Goal: Task Accomplishment & Management: Manage account settings

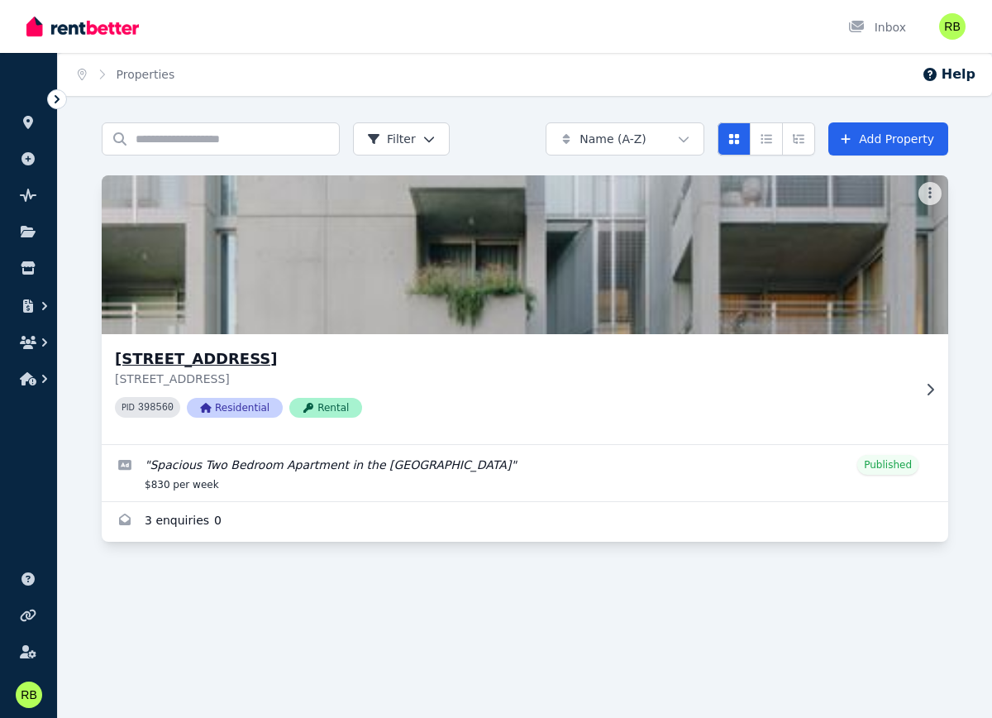
click at [559, 351] on h3 "[STREET_ADDRESS]" at bounding box center [513, 358] width 797 height 23
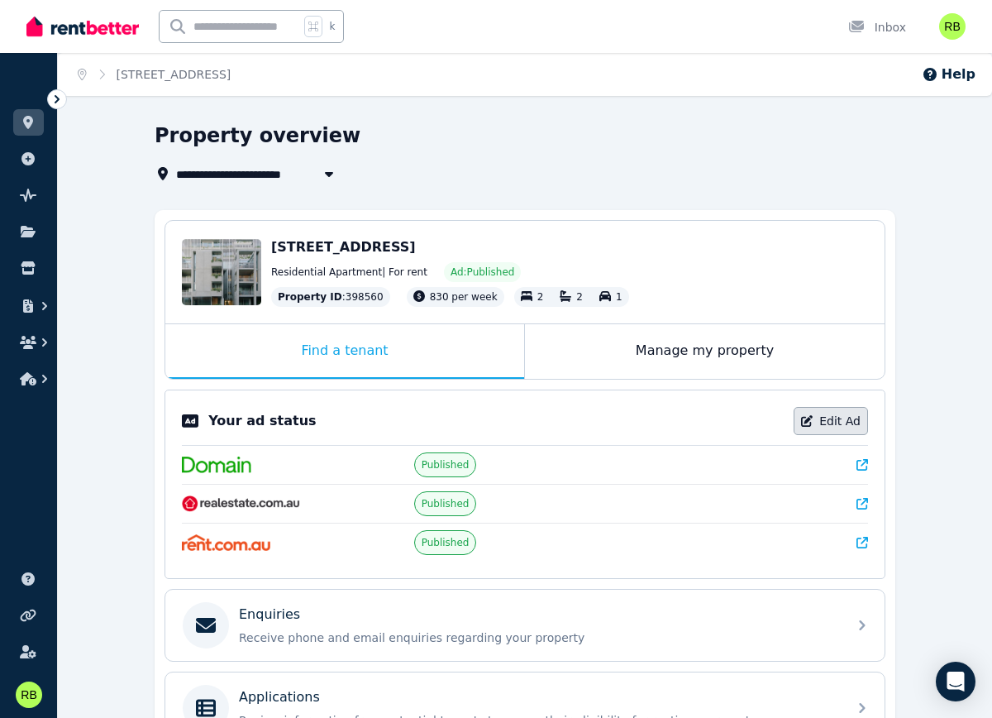
click at [819, 415] on link "Edit Ad" at bounding box center [831, 421] width 74 height 28
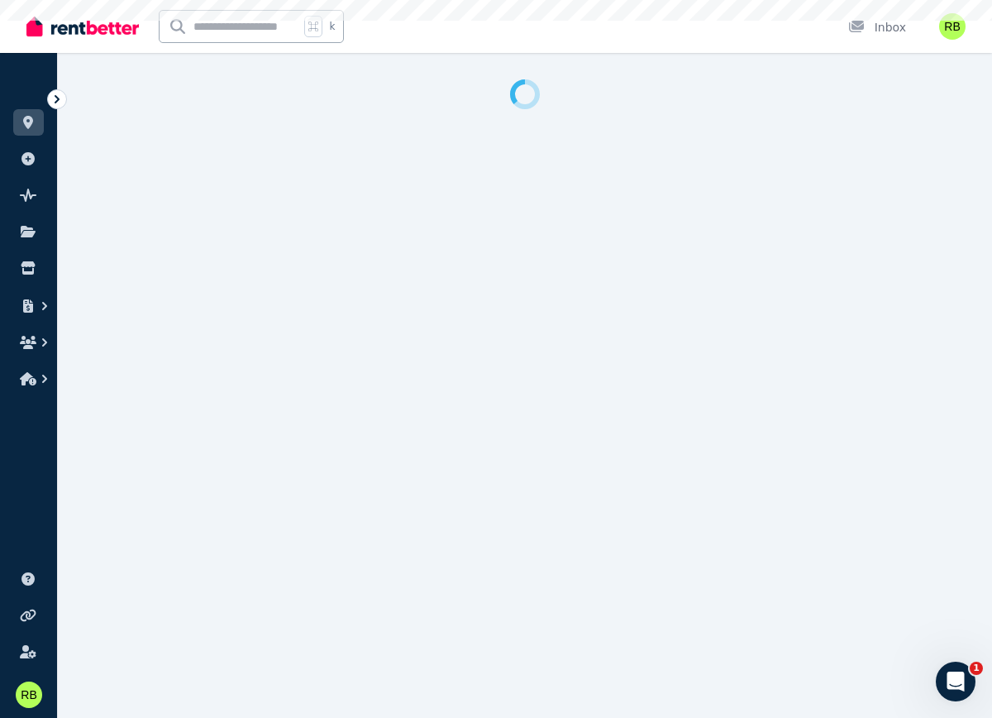
select select "**********"
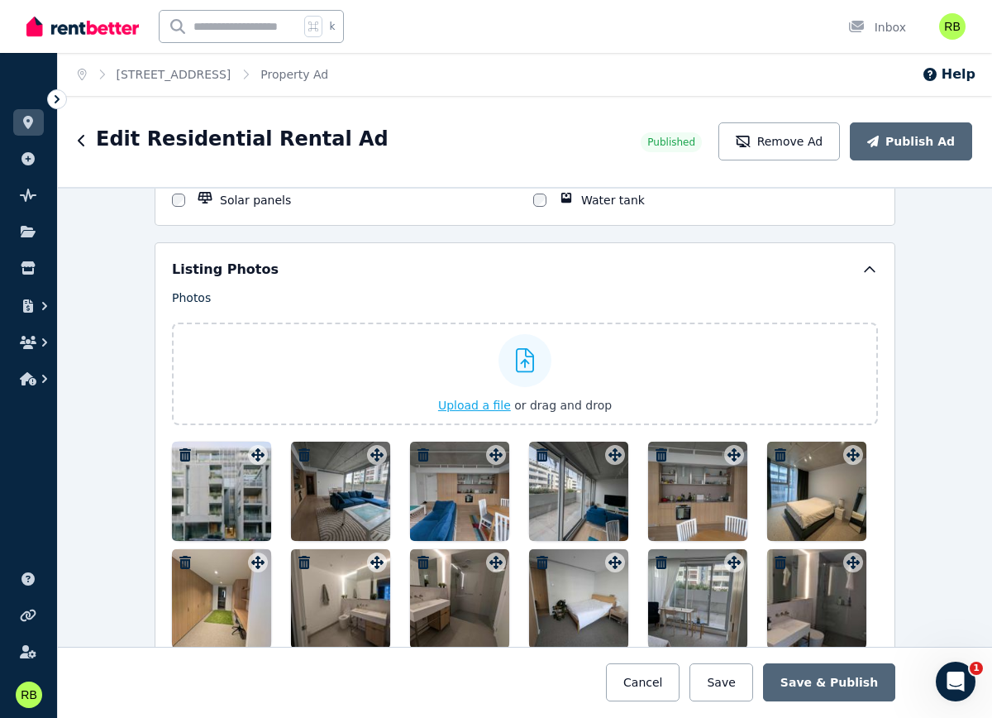
scroll to position [1904, 0]
click at [490, 399] on span "Upload a file" at bounding box center [474, 404] width 73 height 13
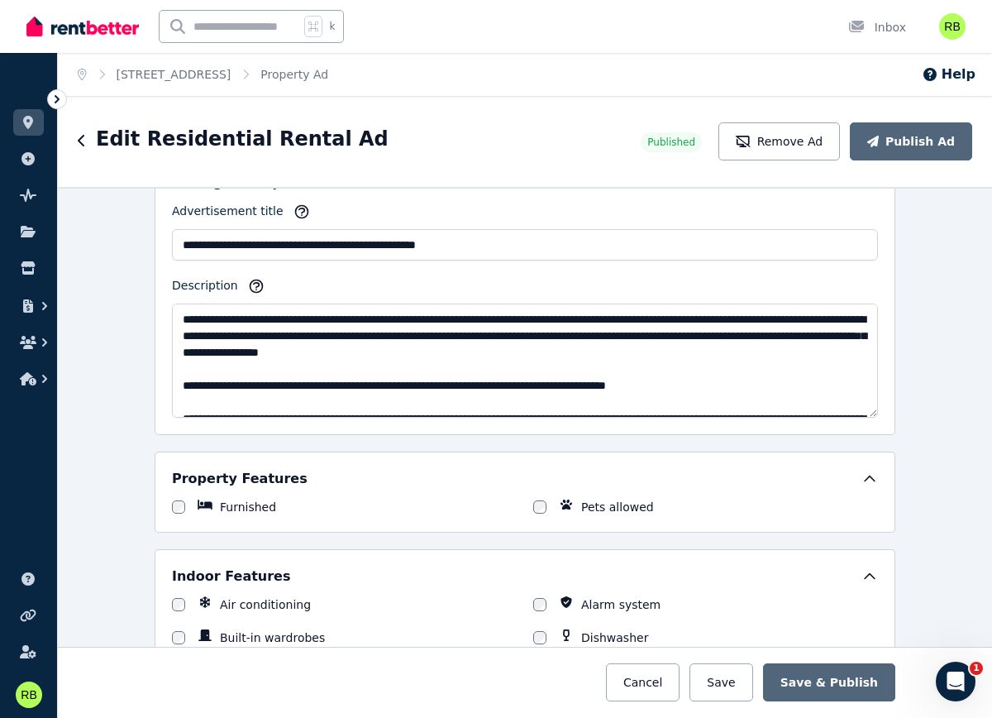
scroll to position [0, 0]
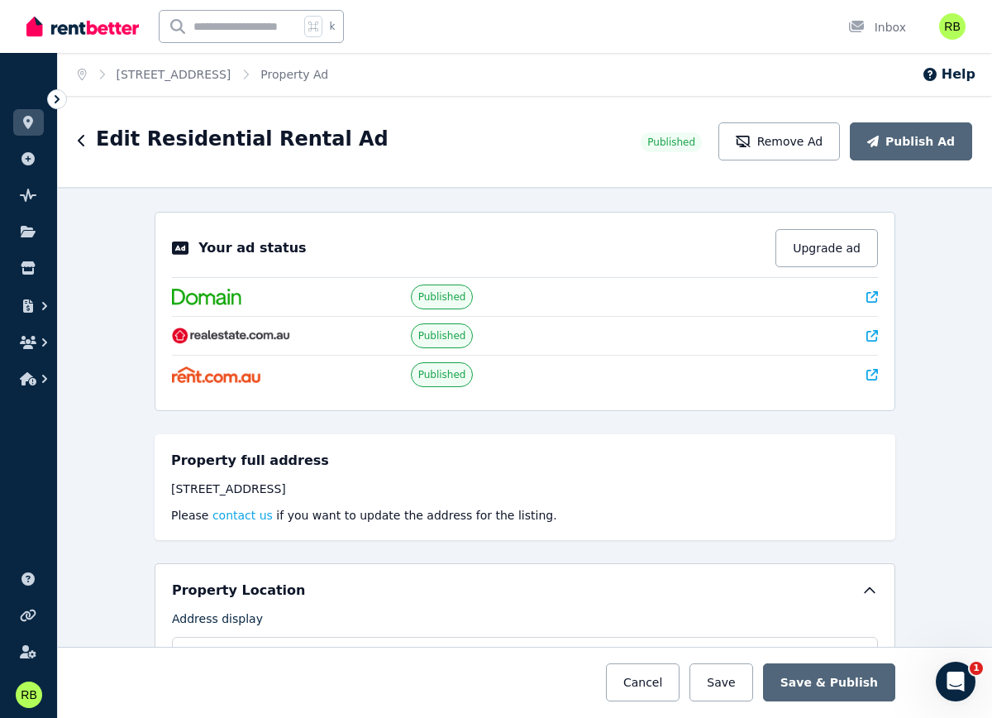
click at [874, 294] on icon at bounding box center [873, 297] width 12 height 12
click at [829, 251] on button "Upgrade ad" at bounding box center [827, 248] width 103 height 38
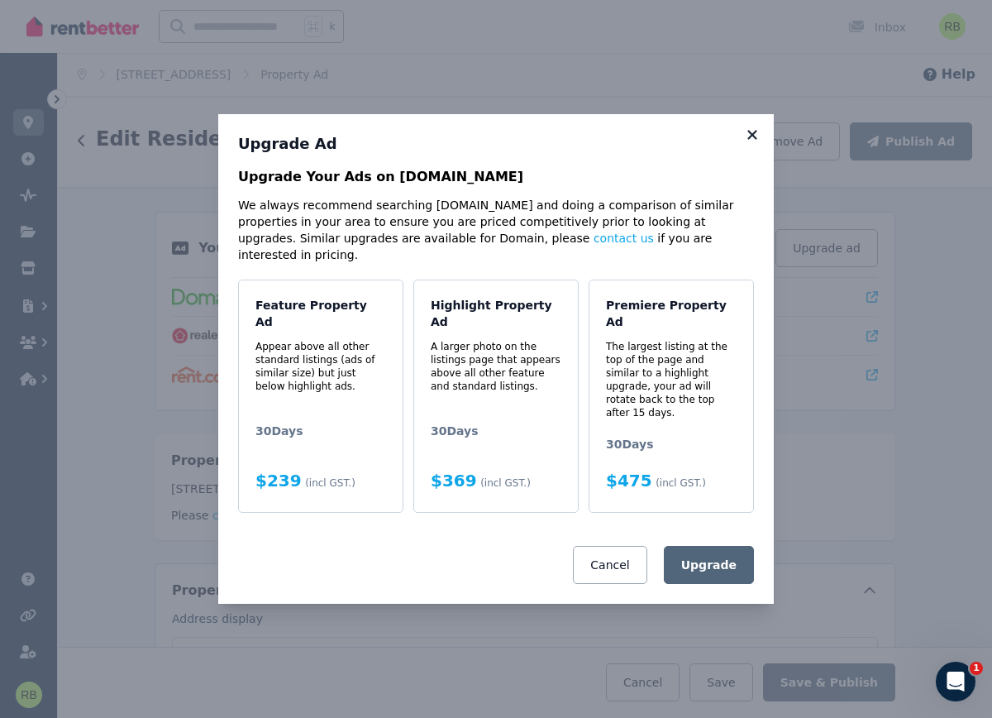
click at [757, 142] on icon at bounding box center [752, 134] width 17 height 15
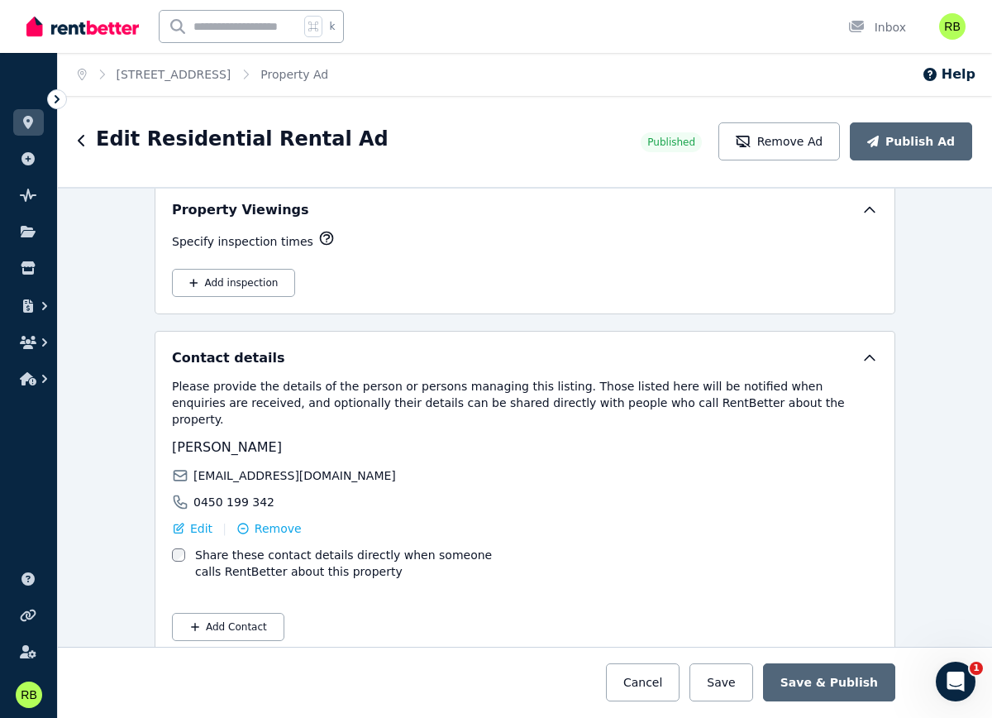
scroll to position [2789, 0]
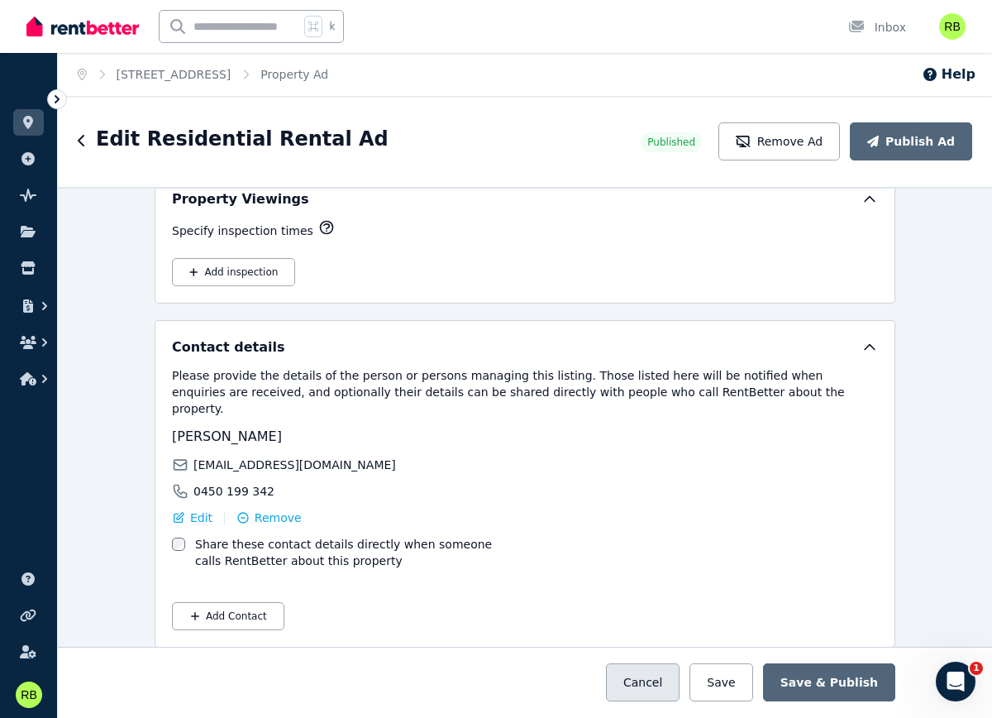
click at [638, 688] on button "Cancel" at bounding box center [643, 682] width 74 height 38
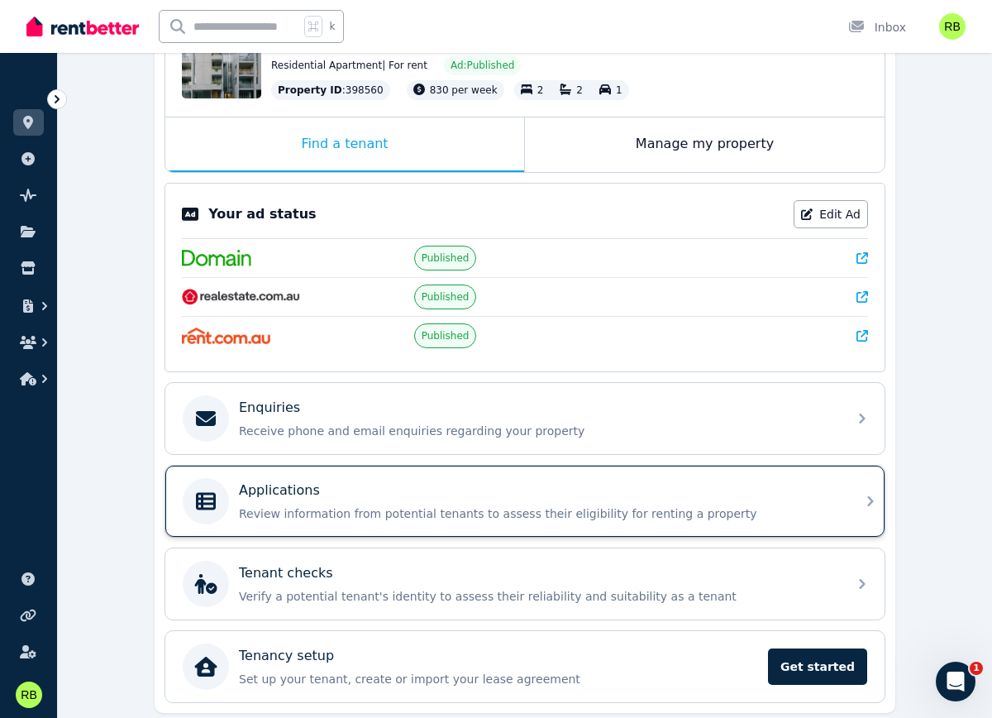
scroll to position [265, 0]
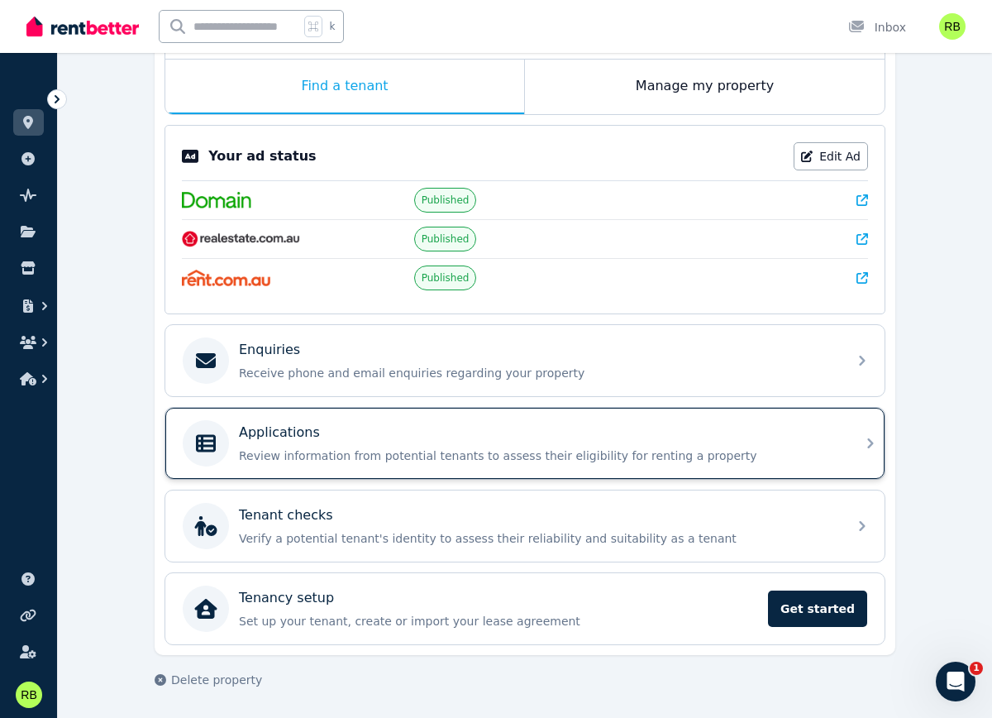
click at [540, 455] on p "Review information from potential tenants to assess their eligibility for renti…" at bounding box center [538, 455] width 599 height 17
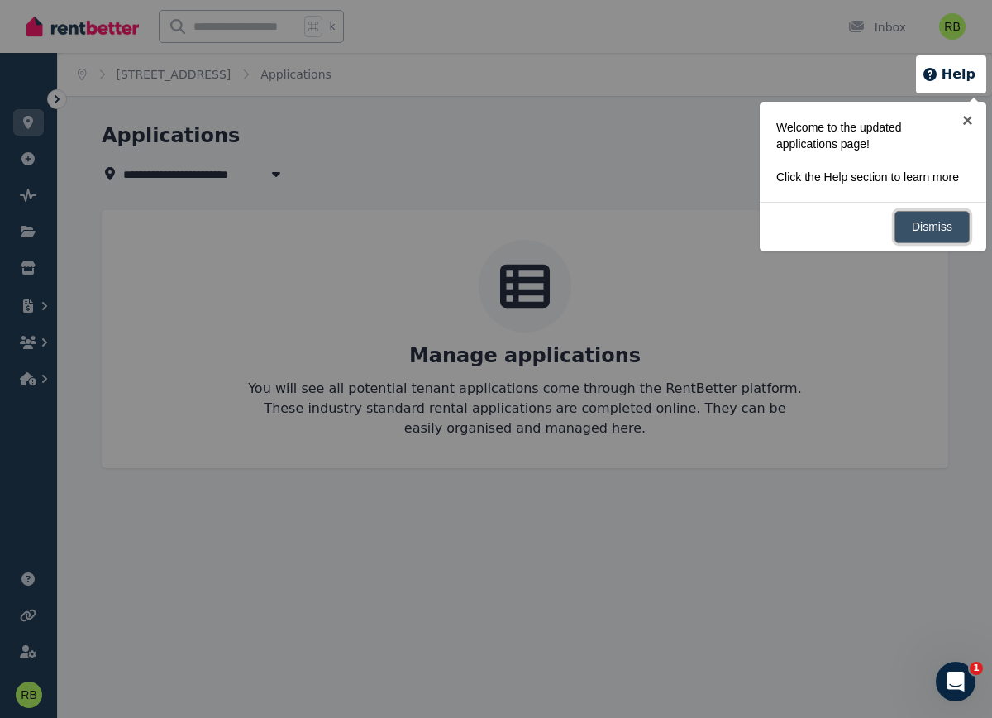
click at [930, 238] on link "Dismiss" at bounding box center [932, 227] width 75 height 32
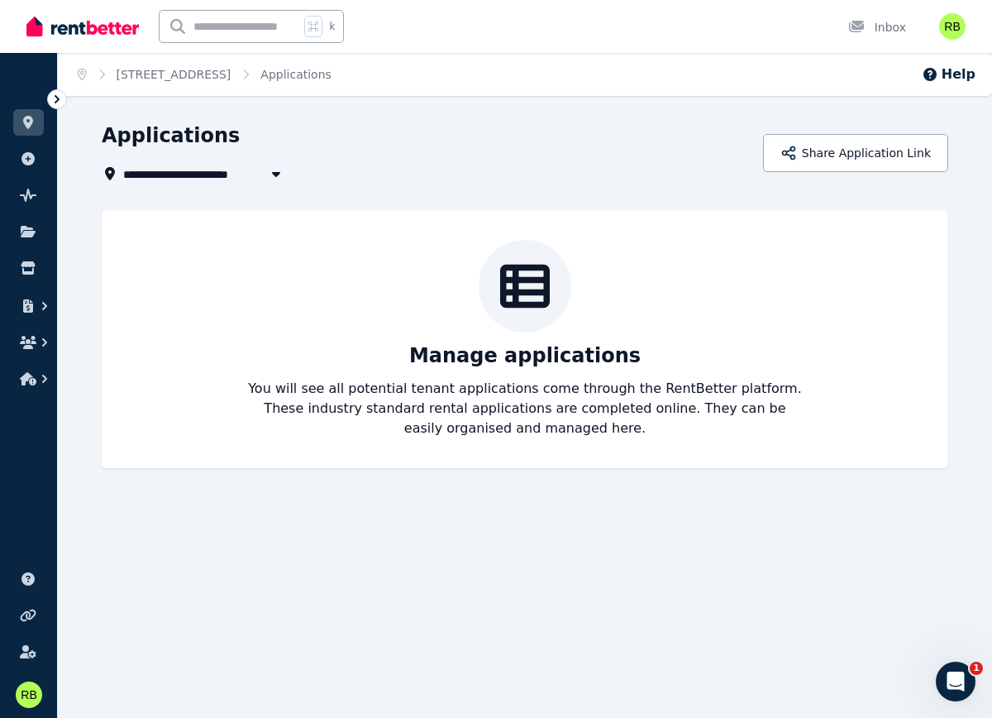
click at [155, 176] on span "[STREET_ADDRESS]" at bounding box center [192, 174] width 138 height 20
drag, startPoint x: 129, startPoint y: 170, endPoint x: 102, endPoint y: 170, distance: 27.3
click at [129, 170] on span "[STREET_ADDRESS]" at bounding box center [192, 174] width 138 height 20
type input "**********"
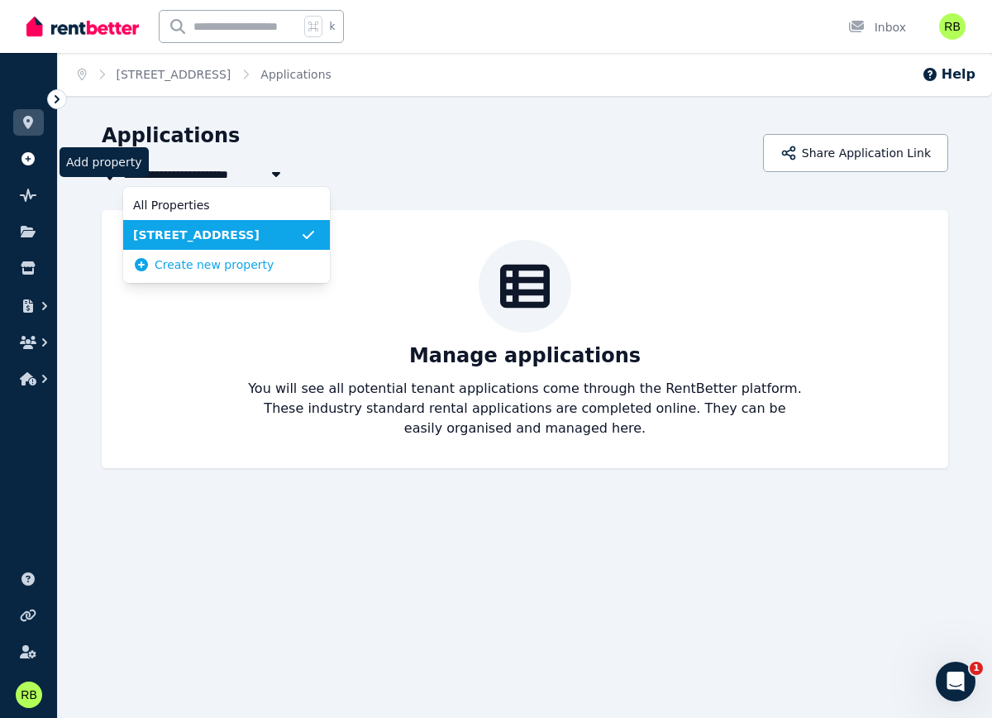
click at [40, 162] on link at bounding box center [28, 159] width 31 height 26
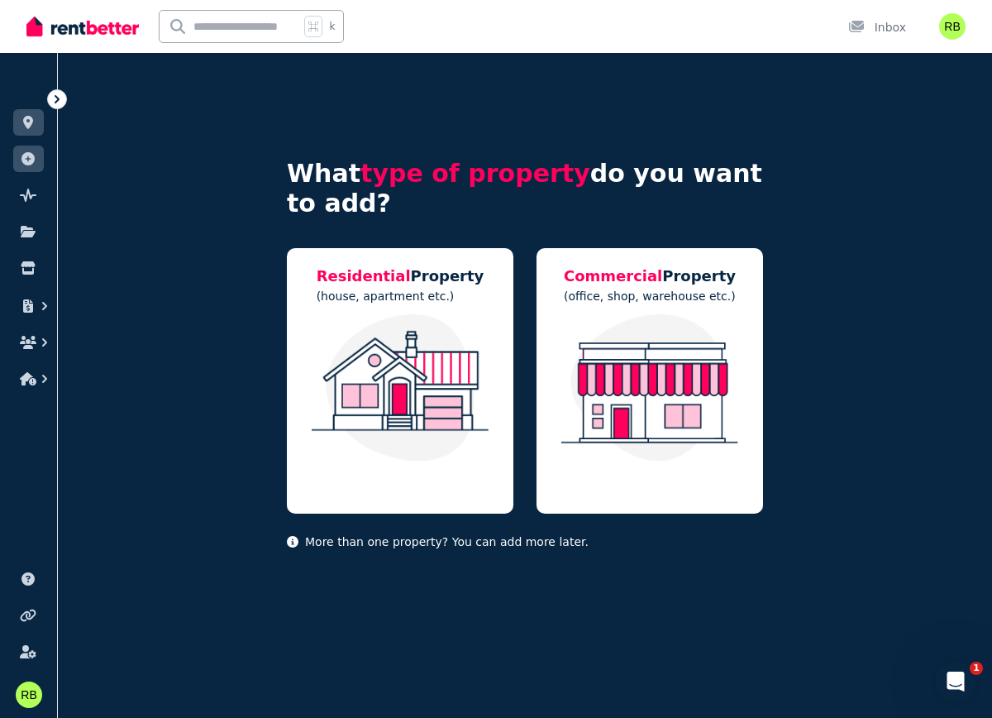
click at [31, 180] on ul "ORGANISE Properties Add property Pulse BETA Documents Marketplace" at bounding box center [28, 232] width 57 height 327
click at [30, 189] on icon at bounding box center [28, 195] width 17 height 13
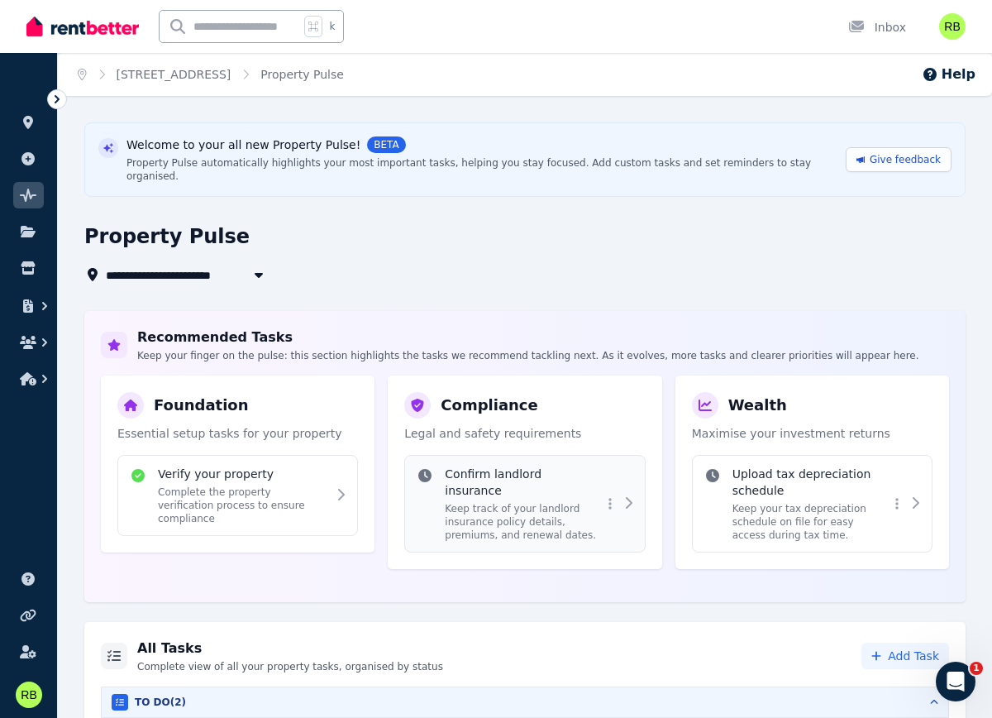
click at [597, 502] on p "Keep track of your landlord insurance policy details, premiums, and renewal dat…" at bounding box center [523, 522] width 156 height 40
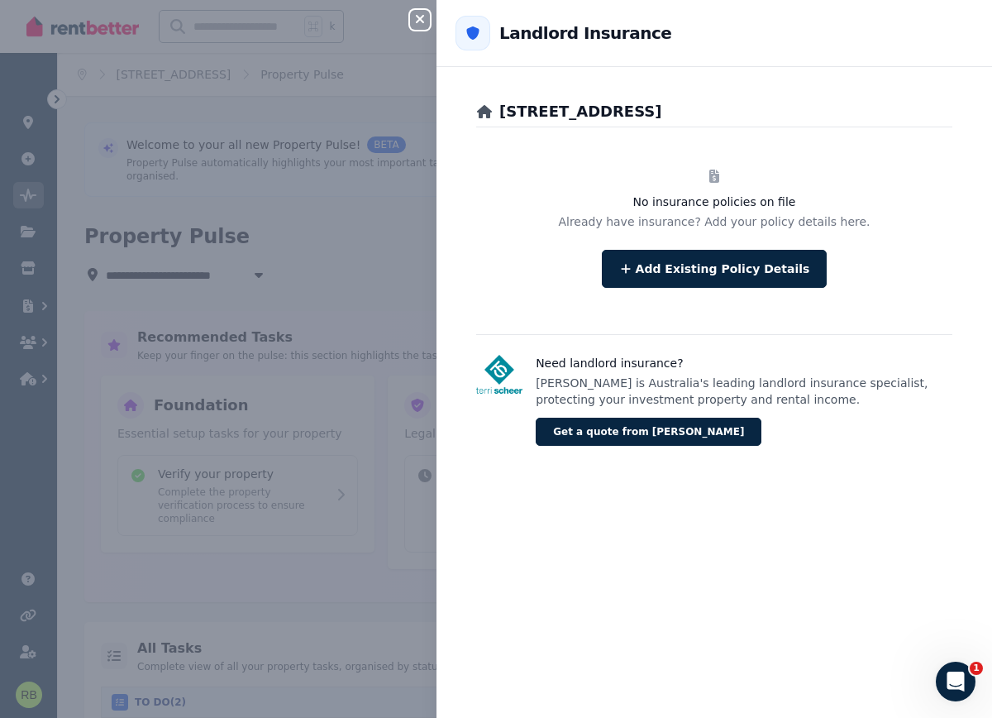
click at [419, 20] on icon "button" at bounding box center [420, 19] width 8 height 8
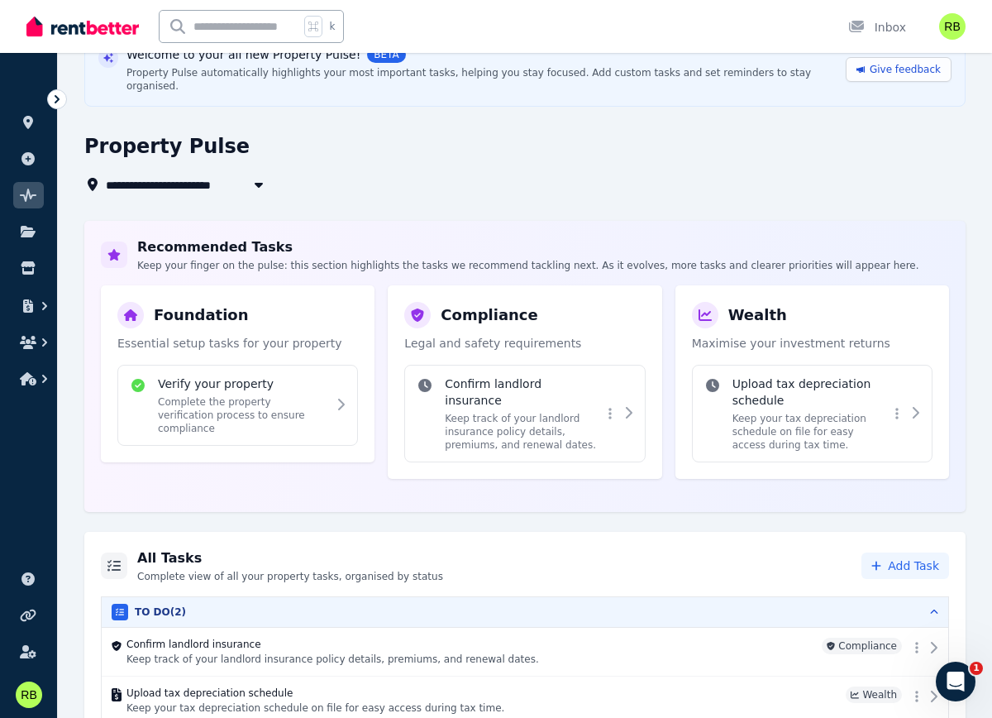
scroll to position [139, 0]
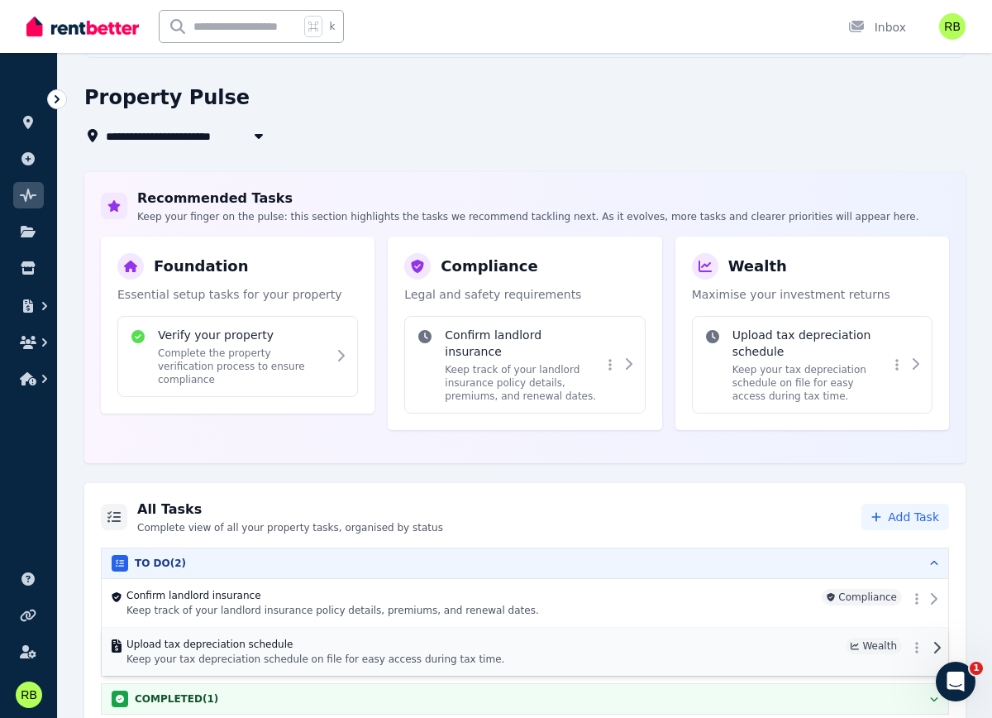
click at [405, 652] on p "Keep your tax depreciation schedule on file for easy access during tax time." at bounding box center [483, 658] width 713 height 13
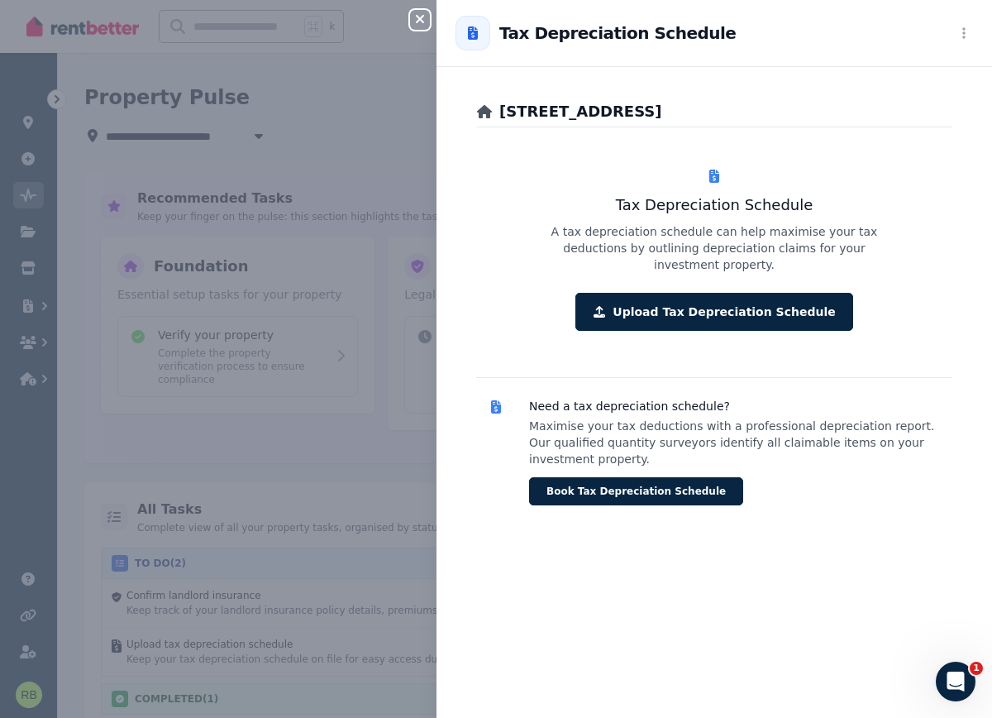
click at [318, 437] on div "Close panel Back to Tax Depreciation Schedule [STREET_ADDRESS] Tax Depreciation…" at bounding box center [496, 359] width 992 height 718
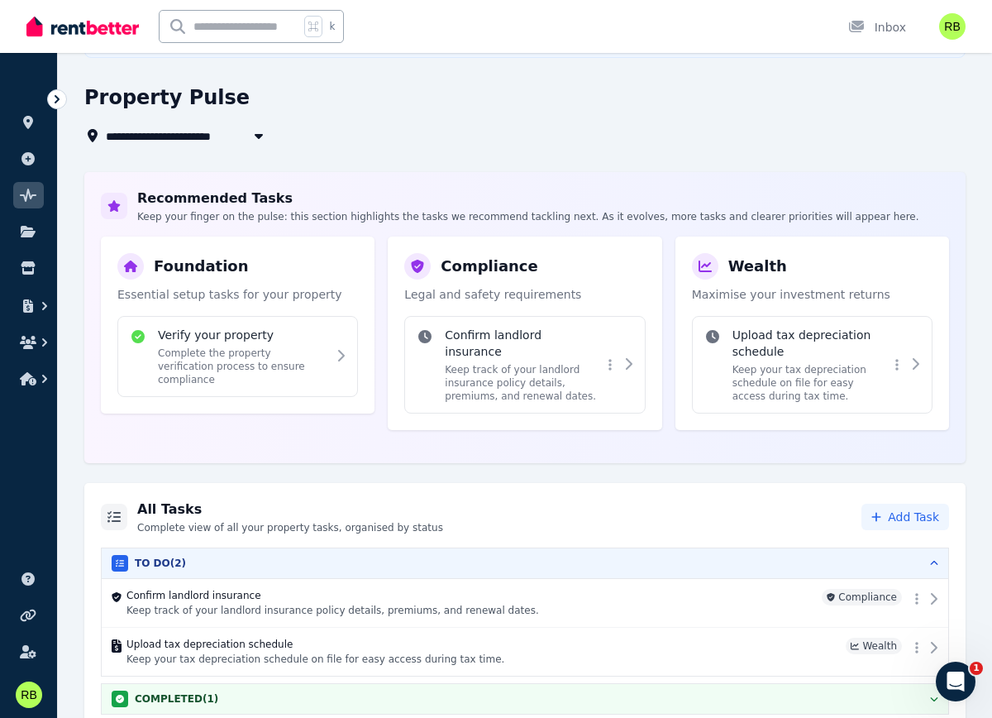
scroll to position [0, 0]
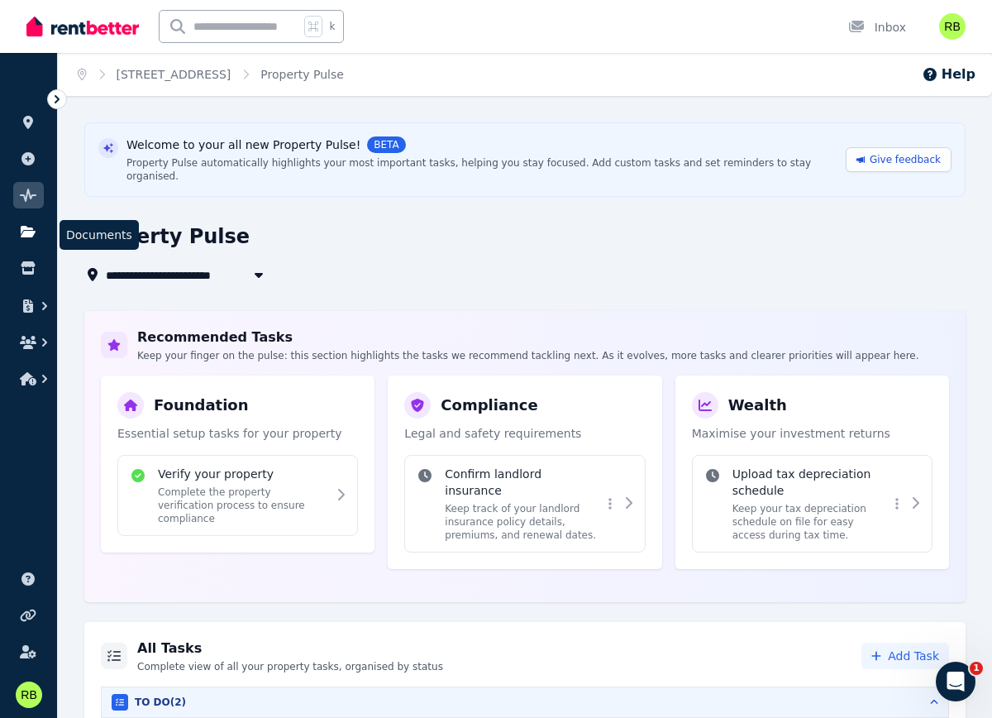
click at [17, 229] on link at bounding box center [28, 231] width 31 height 26
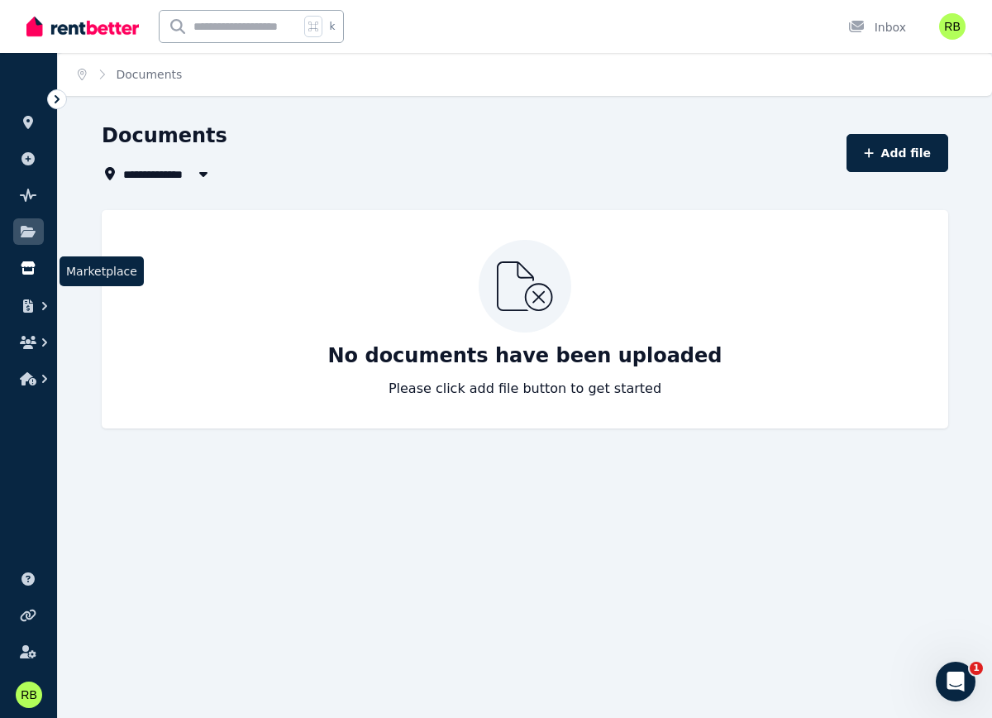
click at [20, 263] on icon at bounding box center [28, 267] width 17 height 13
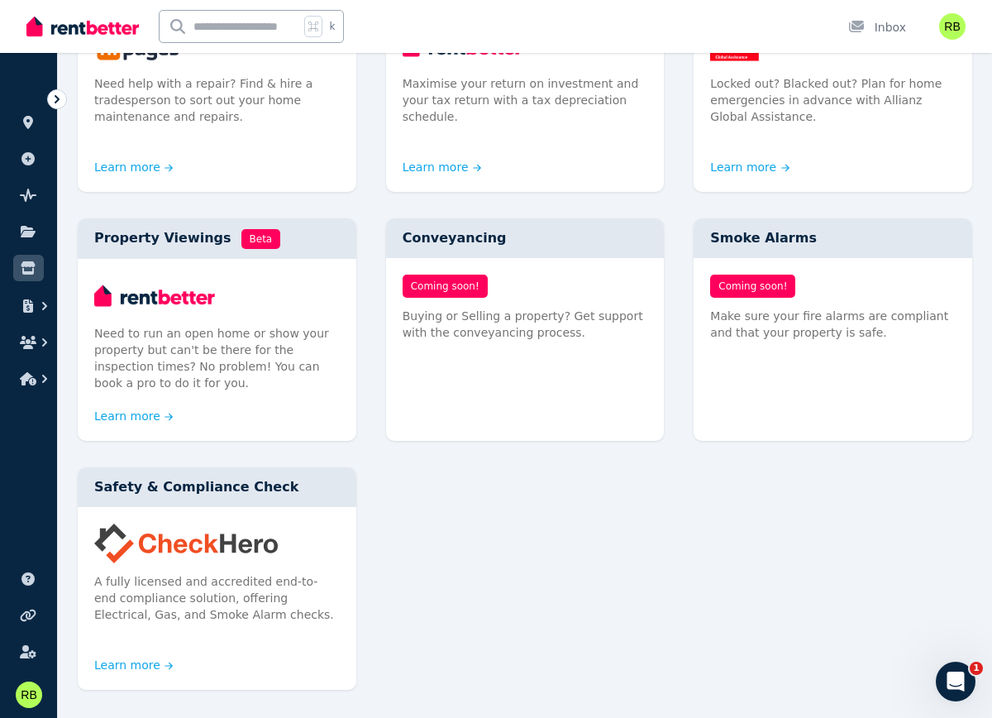
scroll to position [782, 0]
click at [35, 317] on button "button" at bounding box center [28, 306] width 31 height 30
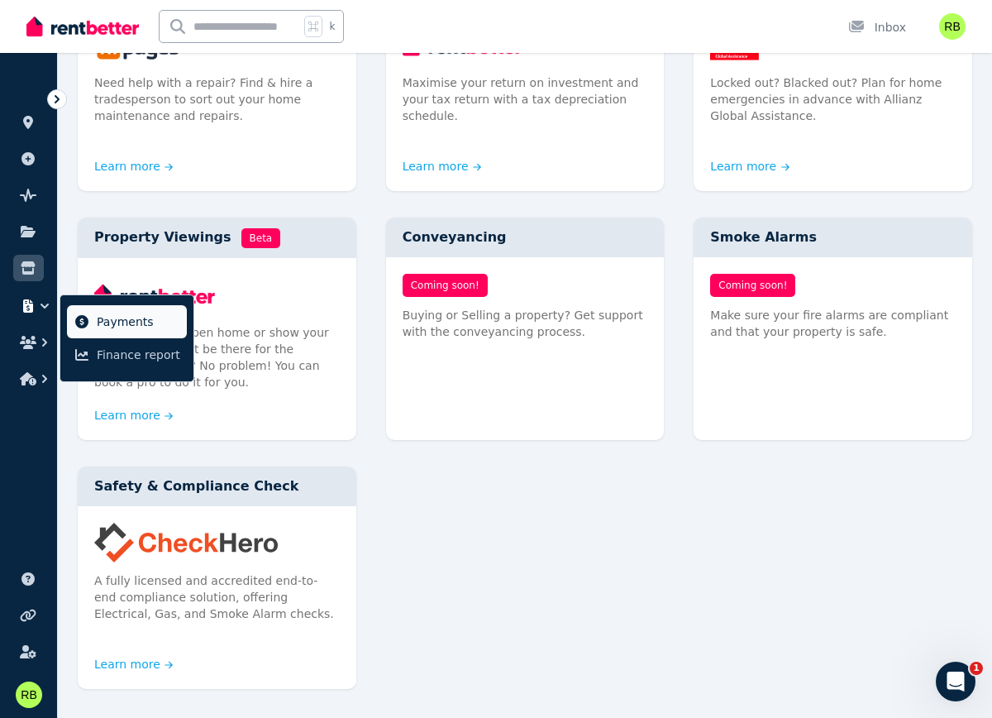
click at [97, 329] on span "Payments" at bounding box center [139, 322] width 84 height 20
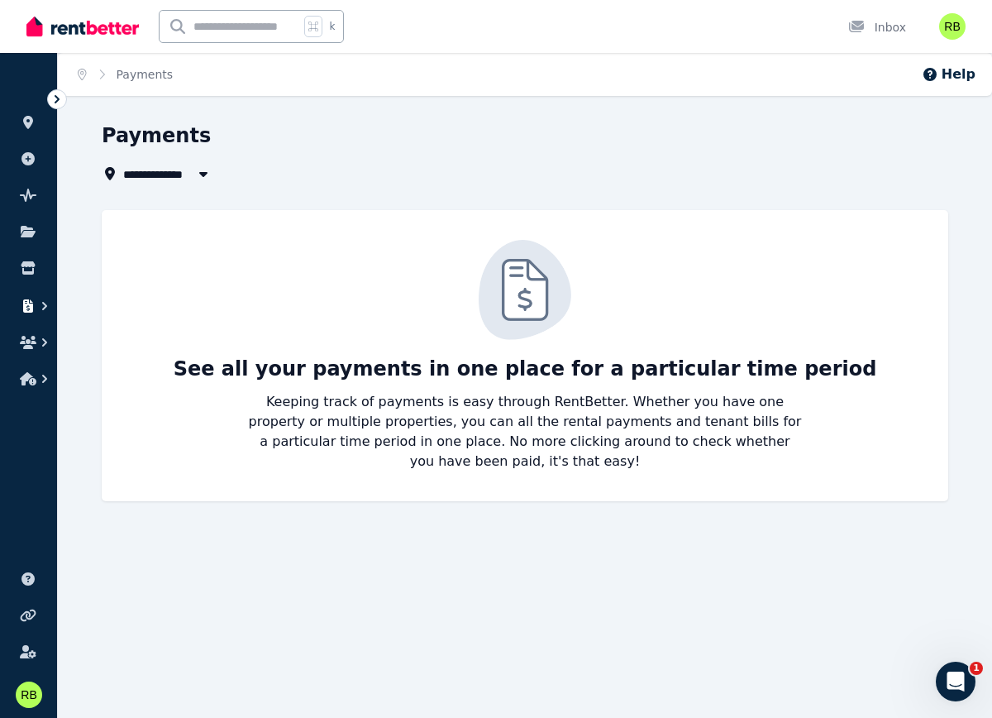
click at [36, 307] on icon "button" at bounding box center [28, 305] width 17 height 13
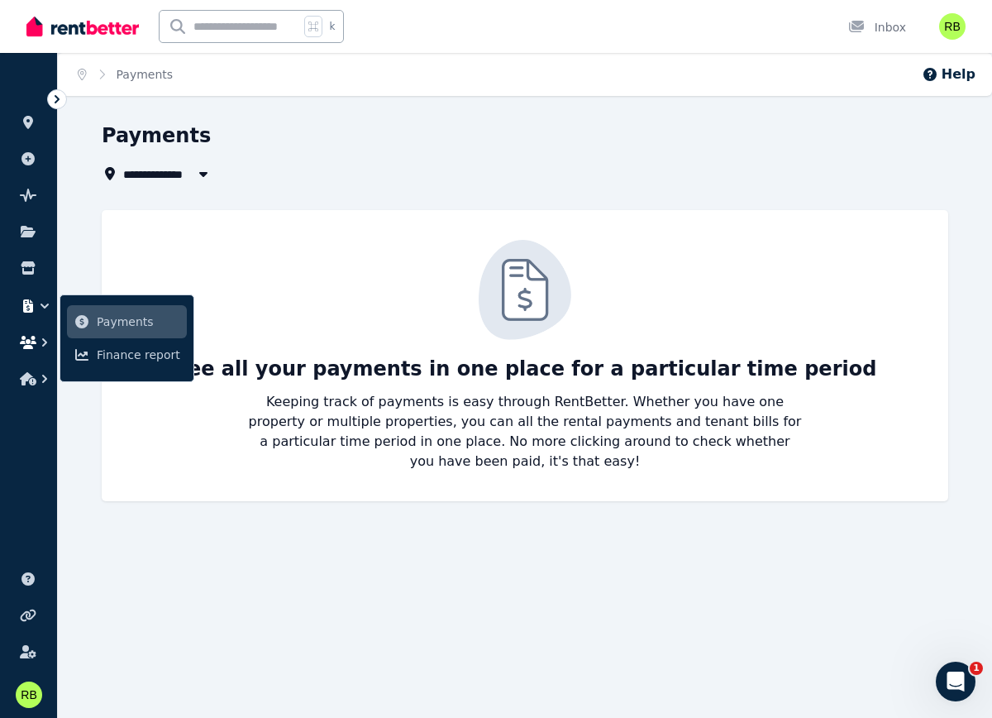
click at [31, 328] on button "button" at bounding box center [28, 342] width 31 height 30
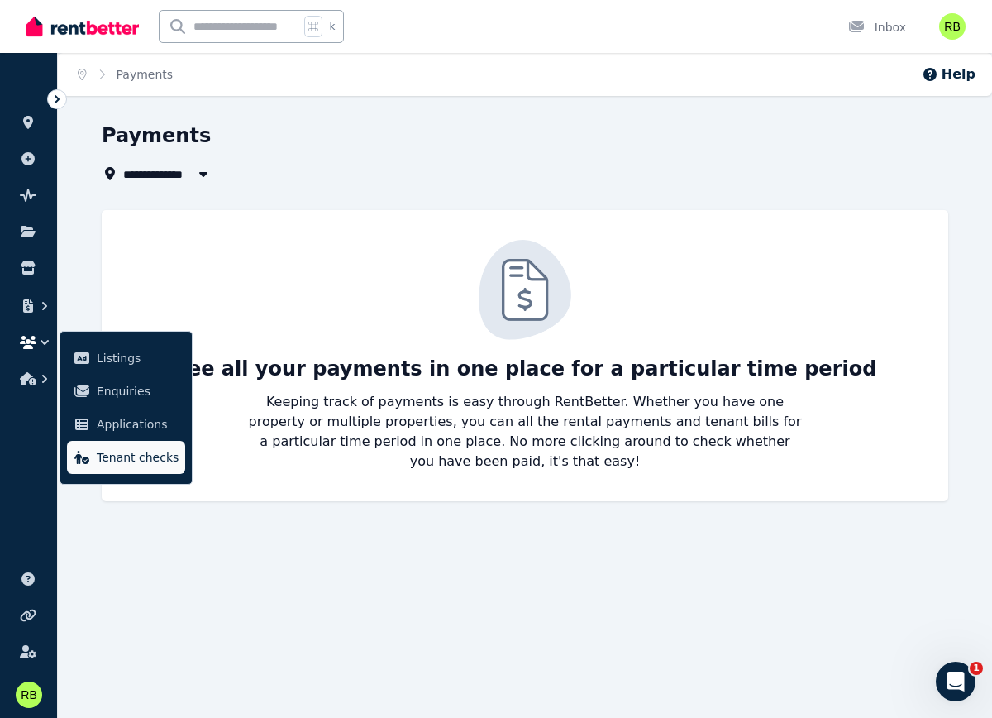
click at [127, 453] on span "Tenant checks" at bounding box center [138, 457] width 82 height 20
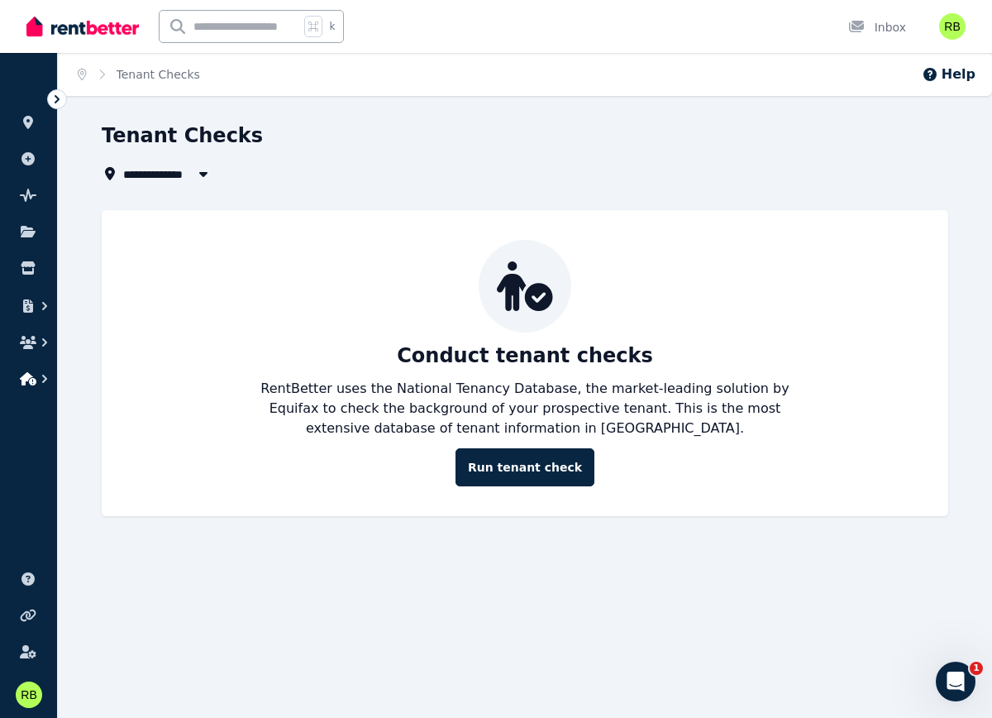
click at [19, 380] on button "button" at bounding box center [28, 379] width 31 height 30
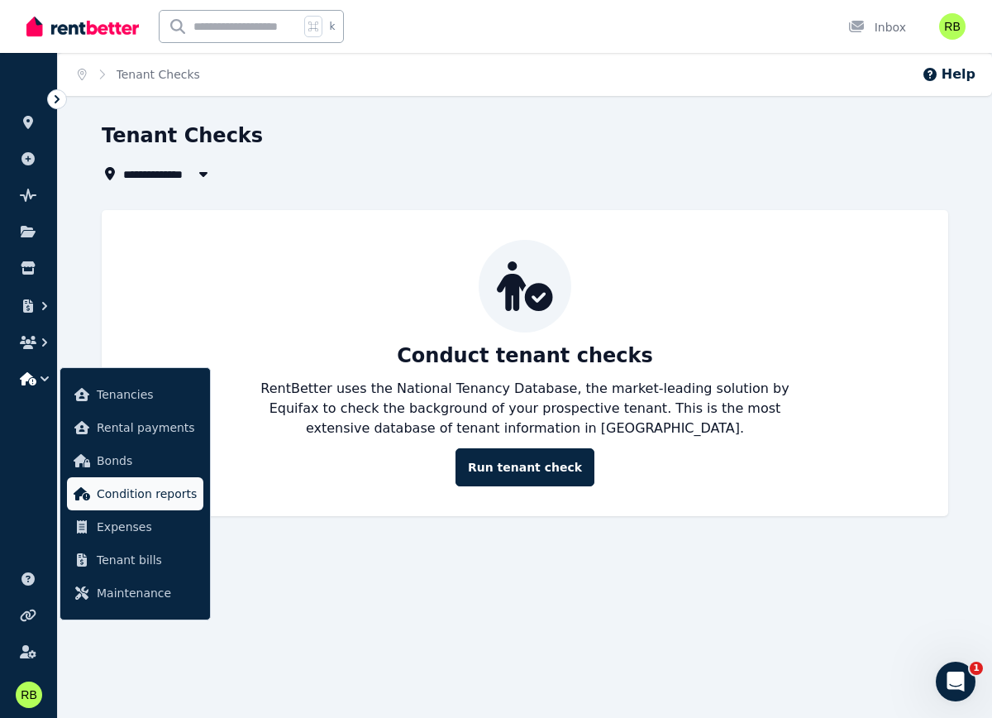
click at [122, 500] on span "Condition reports" at bounding box center [147, 494] width 100 height 20
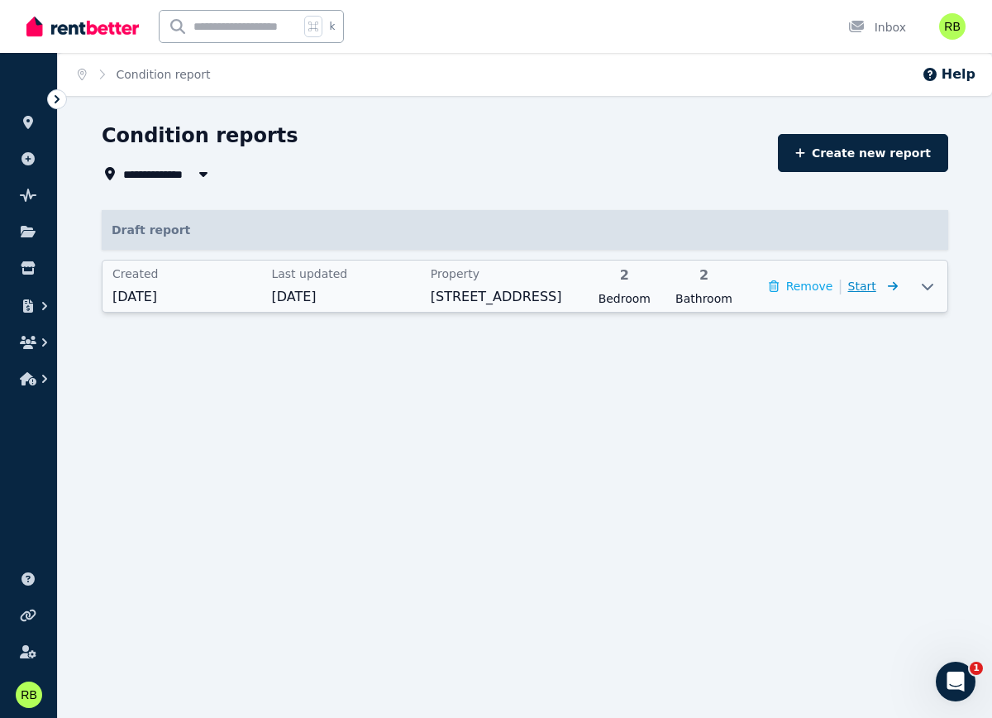
click at [886, 285] on icon at bounding box center [890, 286] width 17 height 12
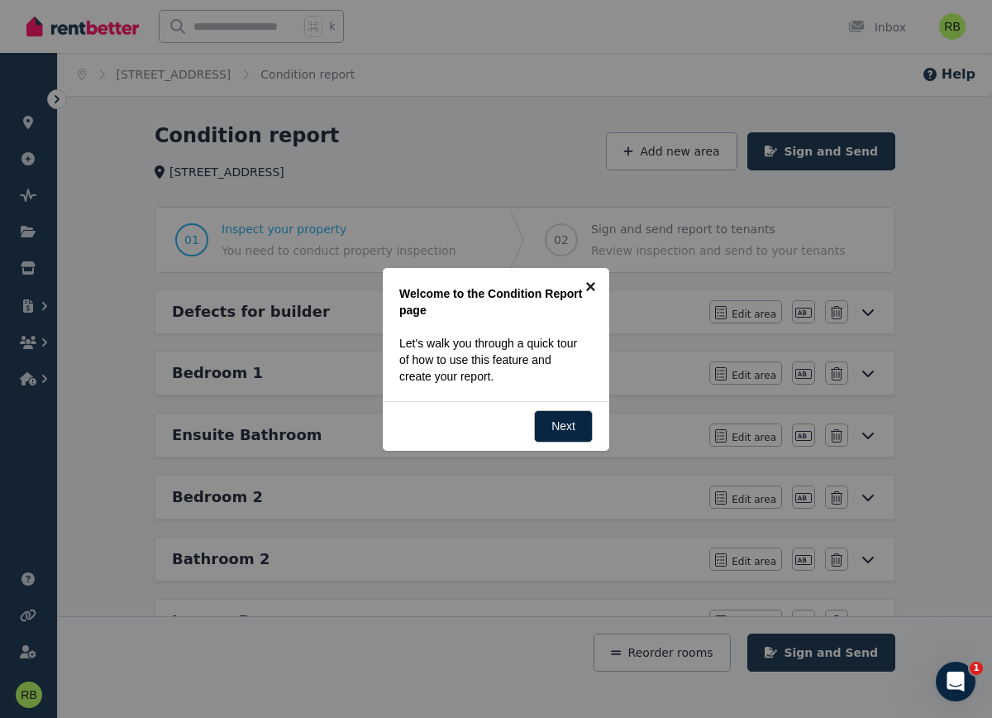
click at [590, 287] on link "×" at bounding box center [590, 286] width 37 height 37
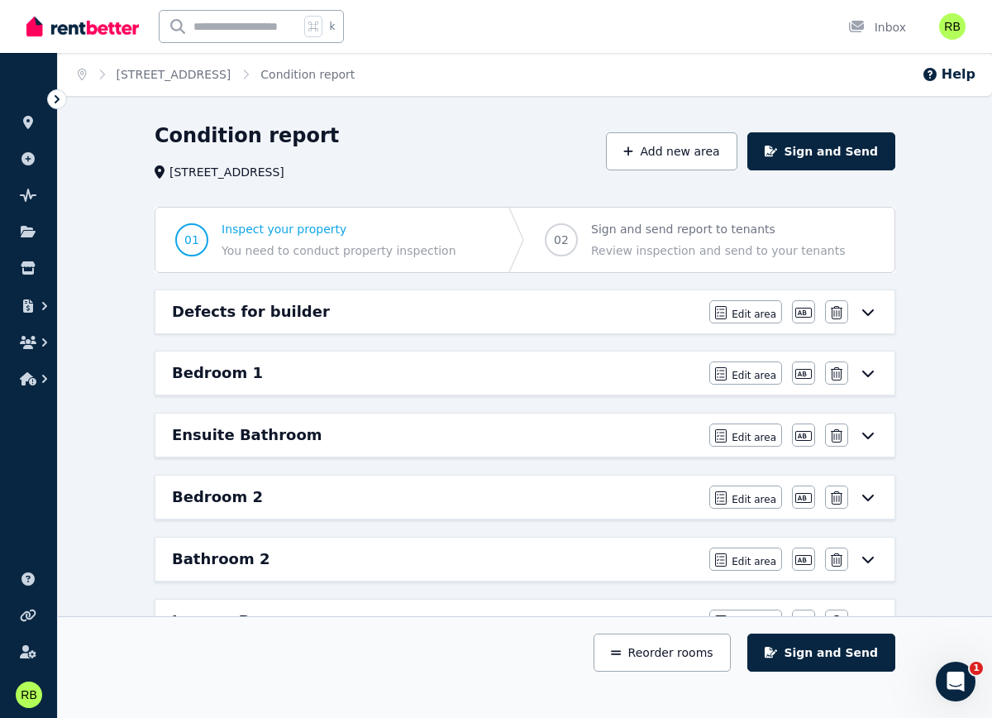
click at [841, 147] on button "Sign and Send" at bounding box center [822, 151] width 148 height 38
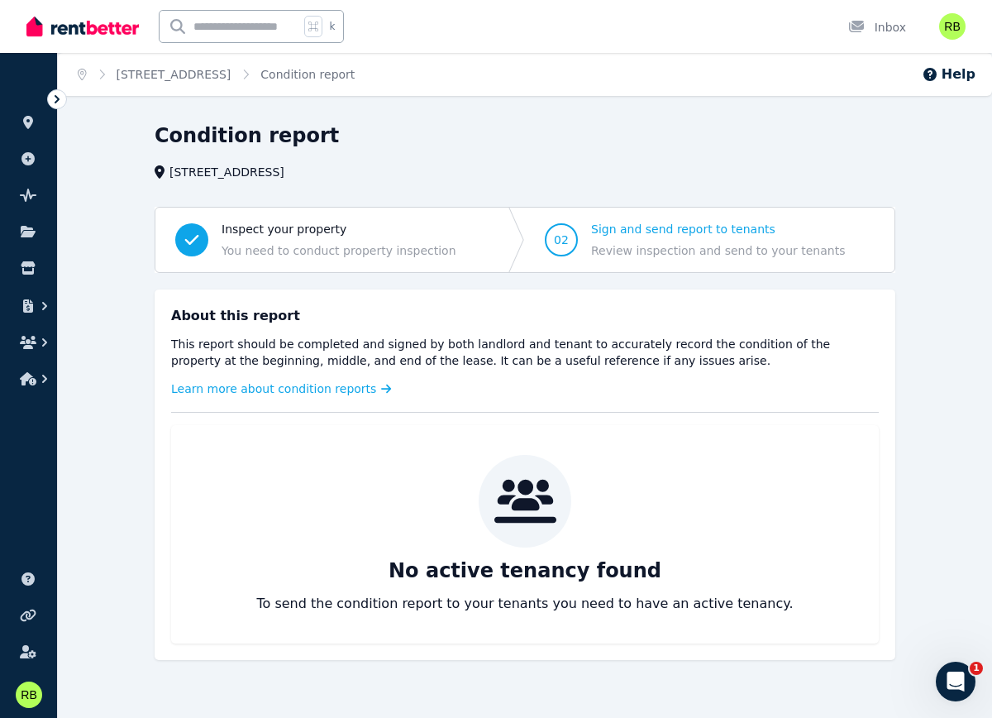
scroll to position [18, 0]
